Goal: Task Accomplishment & Management: Manage account settings

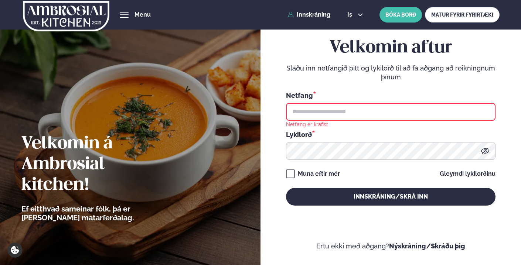
type input "**********"
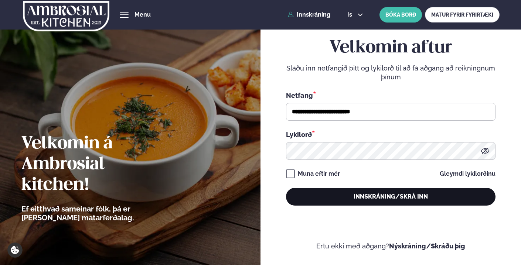
click at [361, 196] on button "Innskráning/Skrá inn" at bounding box center [390, 197] width 209 height 18
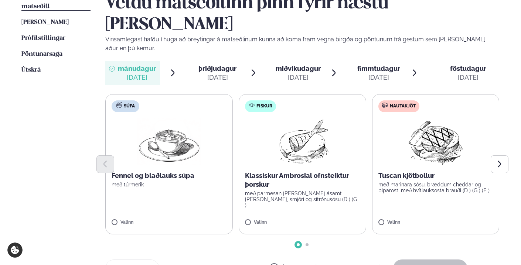
scroll to position [206, 0]
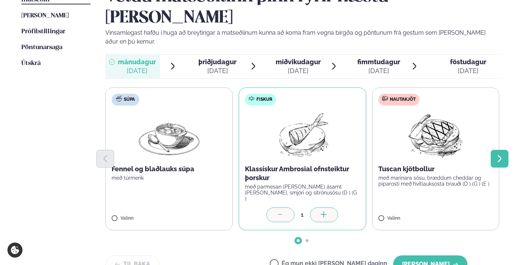
click at [500, 150] on button "Next slide" at bounding box center [499, 159] width 18 height 18
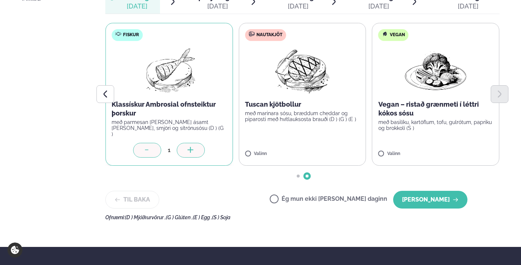
scroll to position [278, 0]
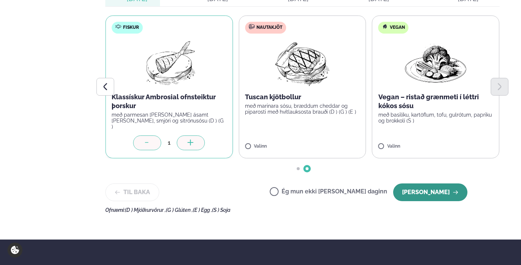
click at [436, 184] on button "[PERSON_NAME]" at bounding box center [430, 193] width 74 height 18
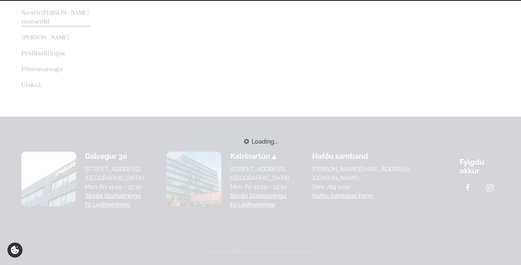
scroll to position [182, 0]
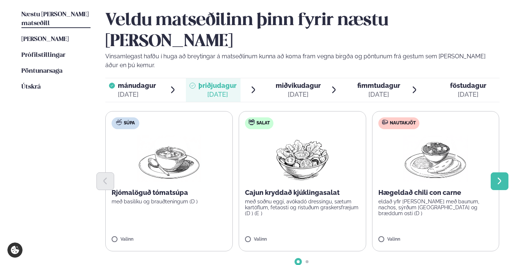
click at [501, 177] on icon "Next slide" at bounding box center [499, 181] width 9 height 9
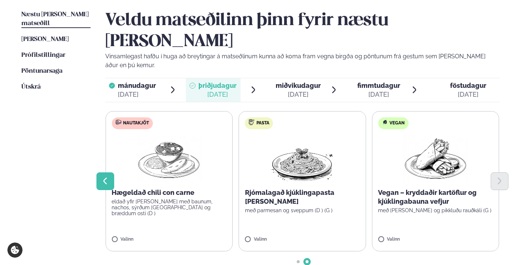
click at [104, 178] on icon "Previous slide" at bounding box center [105, 181] width 4 height 7
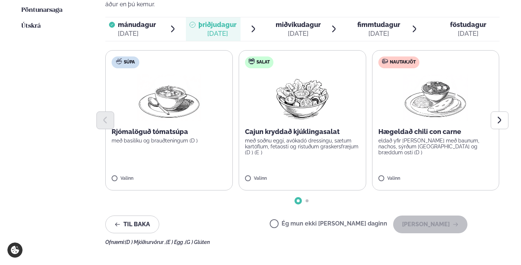
scroll to position [244, 0]
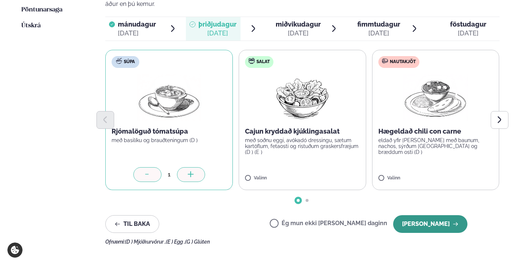
click at [440, 215] on button "[PERSON_NAME]" at bounding box center [430, 224] width 74 height 18
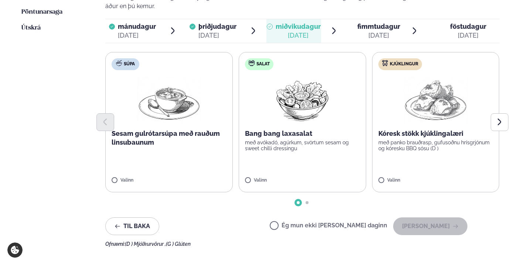
scroll to position [241, 0]
click at [500, 119] on icon "Next slide" at bounding box center [499, 122] width 4 height 7
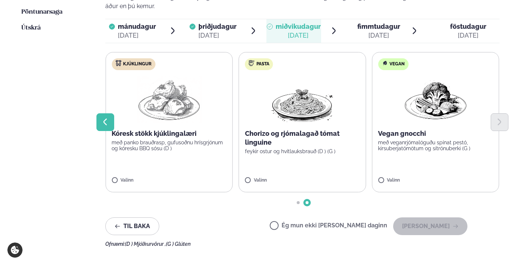
click at [102, 118] on icon "Previous slide" at bounding box center [105, 122] width 9 height 9
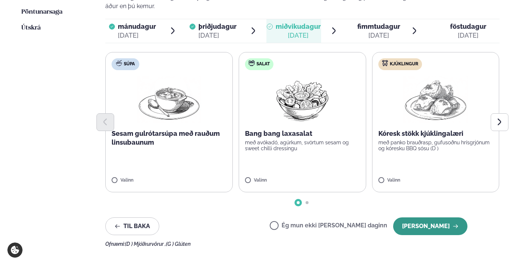
click at [441, 217] on button "[PERSON_NAME]" at bounding box center [430, 226] width 74 height 18
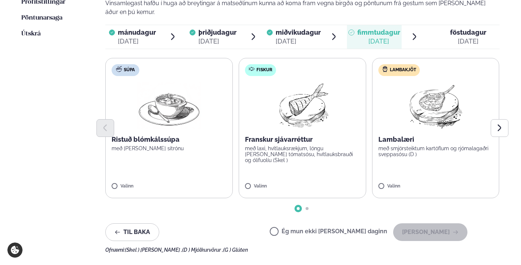
scroll to position [237, 0]
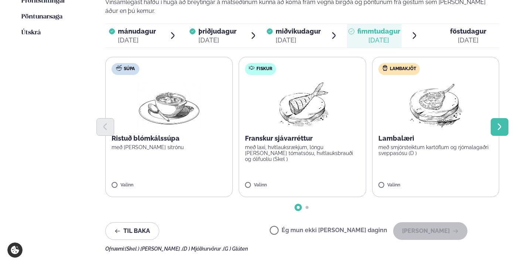
click at [501, 123] on icon "Next slide" at bounding box center [499, 127] width 9 height 9
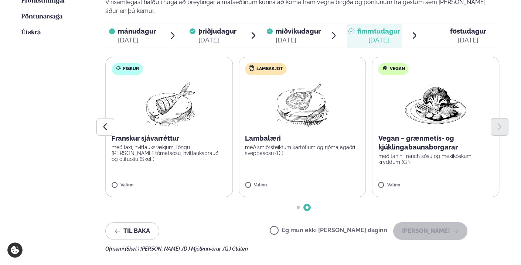
click at [298, 227] on label "Ég mun ekki [PERSON_NAME] daginn" at bounding box center [328, 231] width 117 height 8
click at [434, 222] on button "[PERSON_NAME]" at bounding box center [430, 231] width 74 height 18
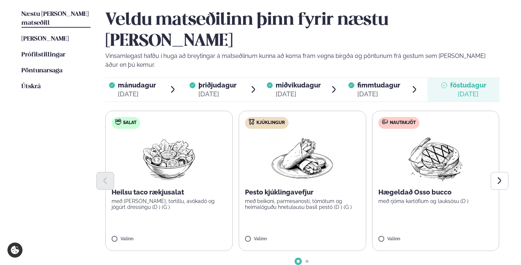
scroll to position [182, 0]
click at [500, 177] on icon "Next slide" at bounding box center [499, 181] width 9 height 9
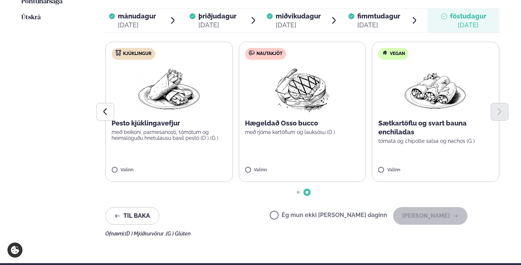
scroll to position [253, 0]
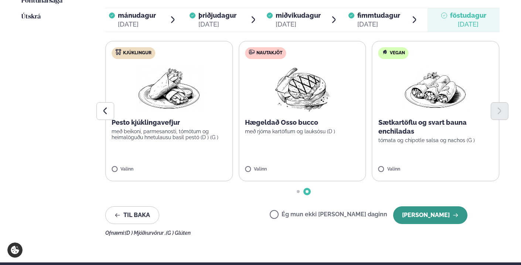
click at [433, 206] on button "[PERSON_NAME]" at bounding box center [430, 215] width 74 height 18
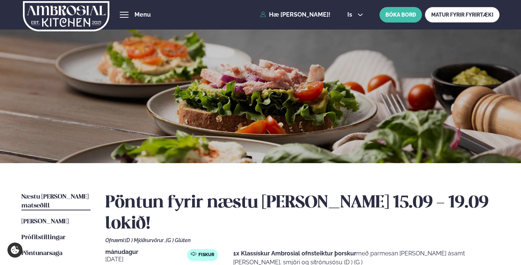
scroll to position [0, 0]
